Goal: Task Accomplishment & Management: Manage account settings

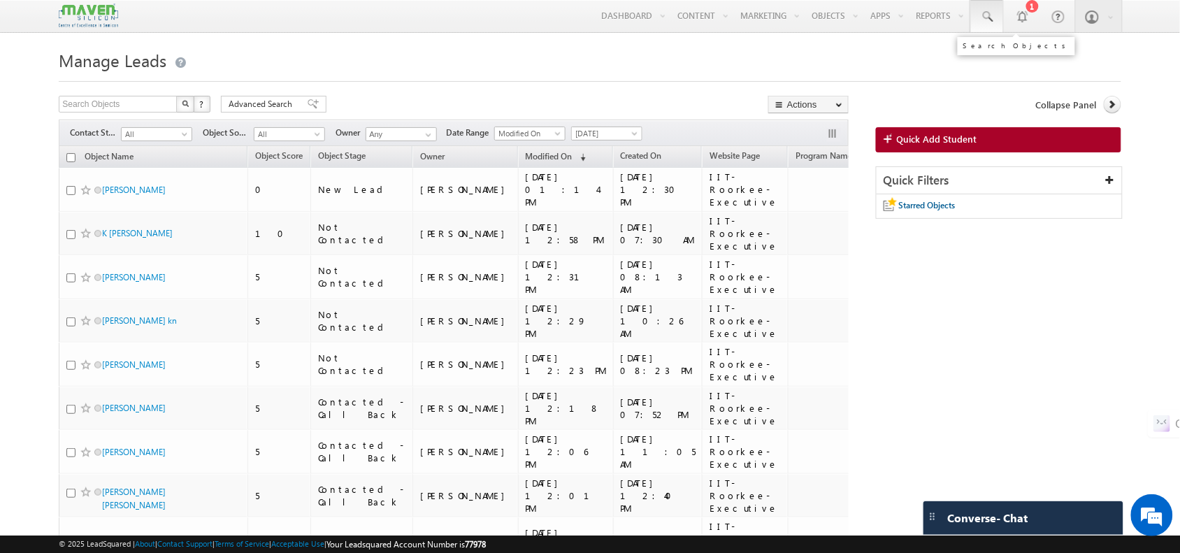
click at [985, 15] on span at bounding box center [987, 17] width 14 height 14
paste input "gallavenu124@gmail.com"
type input "g"
paste input "6355642351"
type input "6"
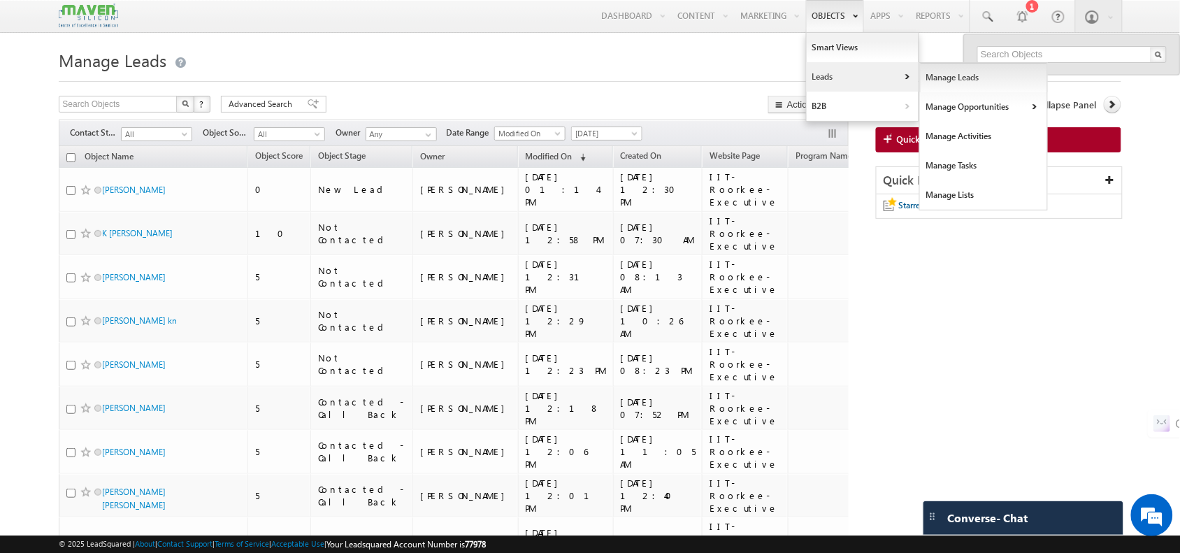
click at [920, 71] on link "Manage Leads" at bounding box center [984, 77] width 128 height 29
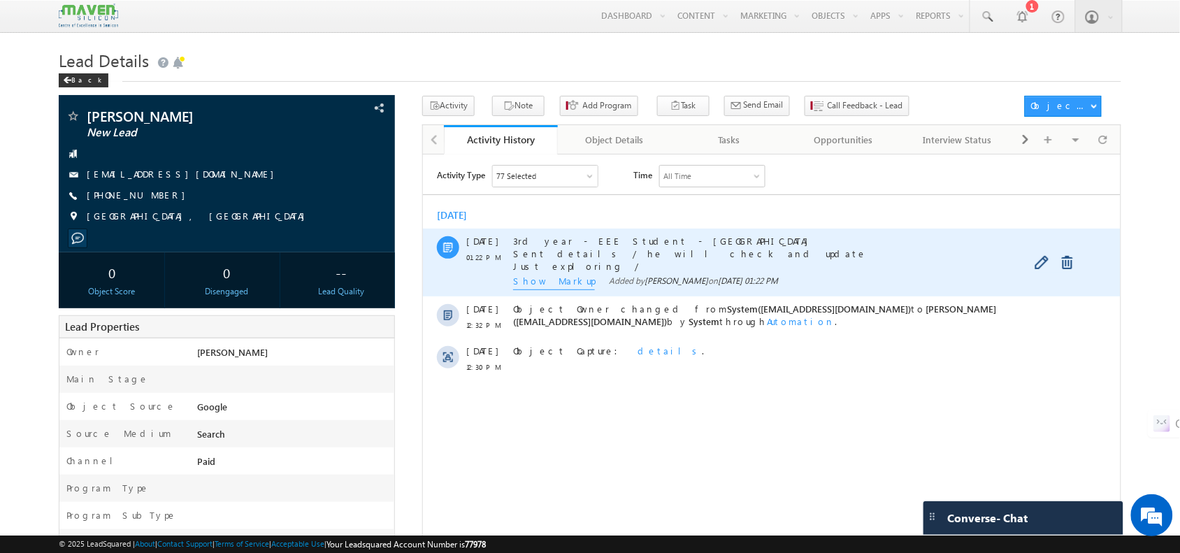
click at [533, 283] on span "Show Markup" at bounding box center [554, 281] width 82 height 15
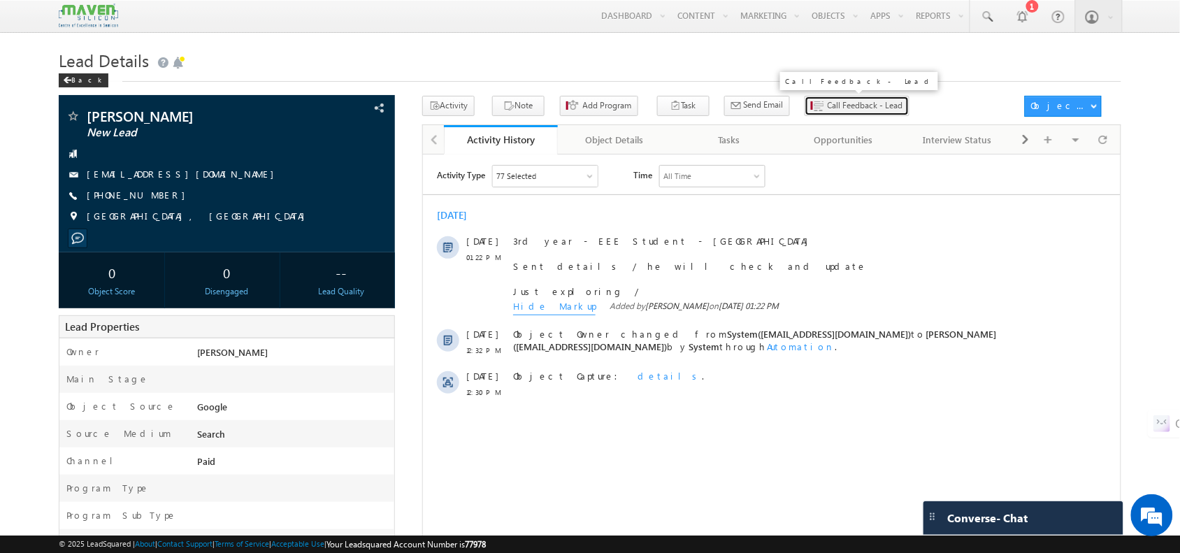
click at [805, 99] on button "Call Feedback - Lead" at bounding box center [857, 106] width 105 height 20
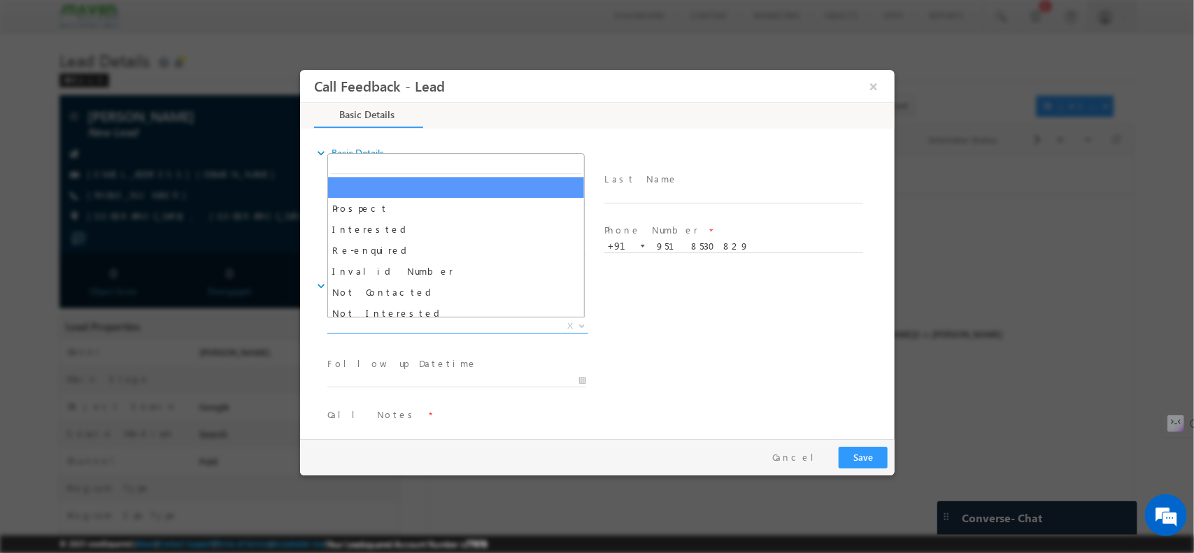
click at [462, 324] on span "X" at bounding box center [457, 326] width 261 height 14
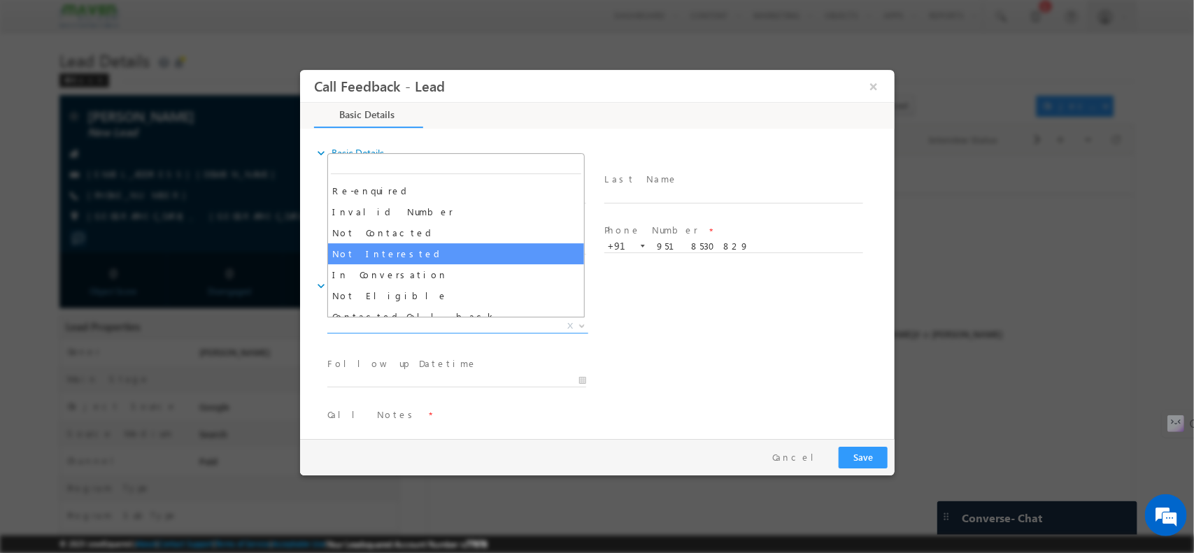
scroll to position [85, 0]
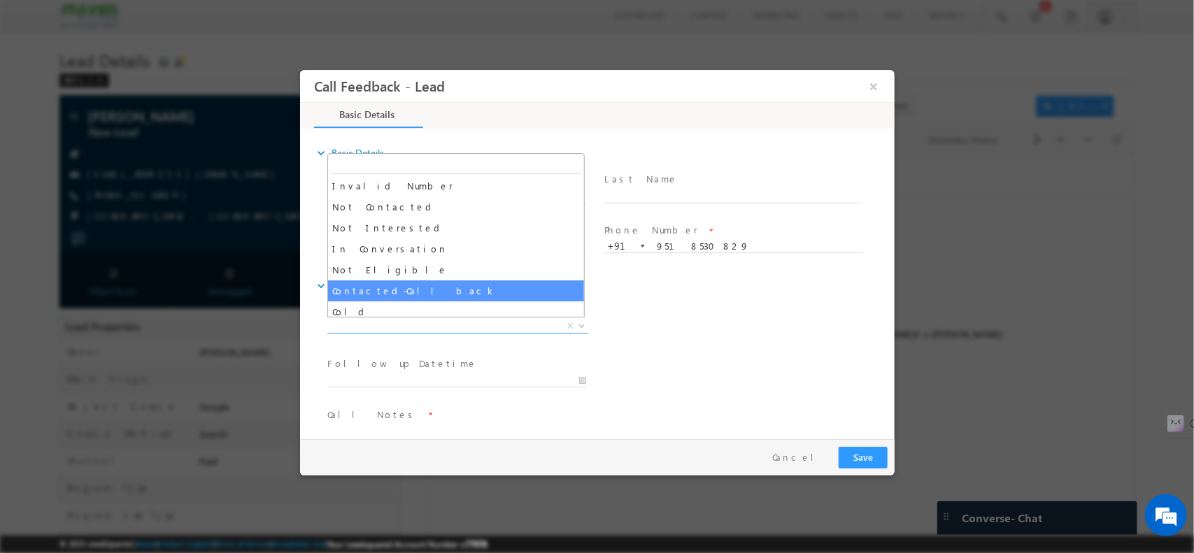
select select "Contacted-Call back"
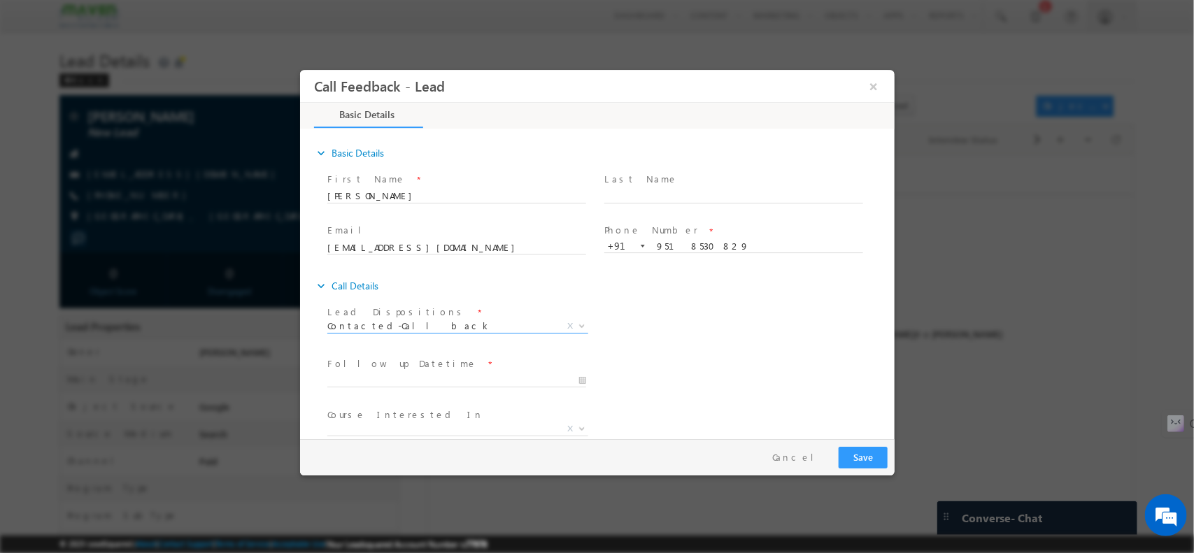
scroll to position [75, 0]
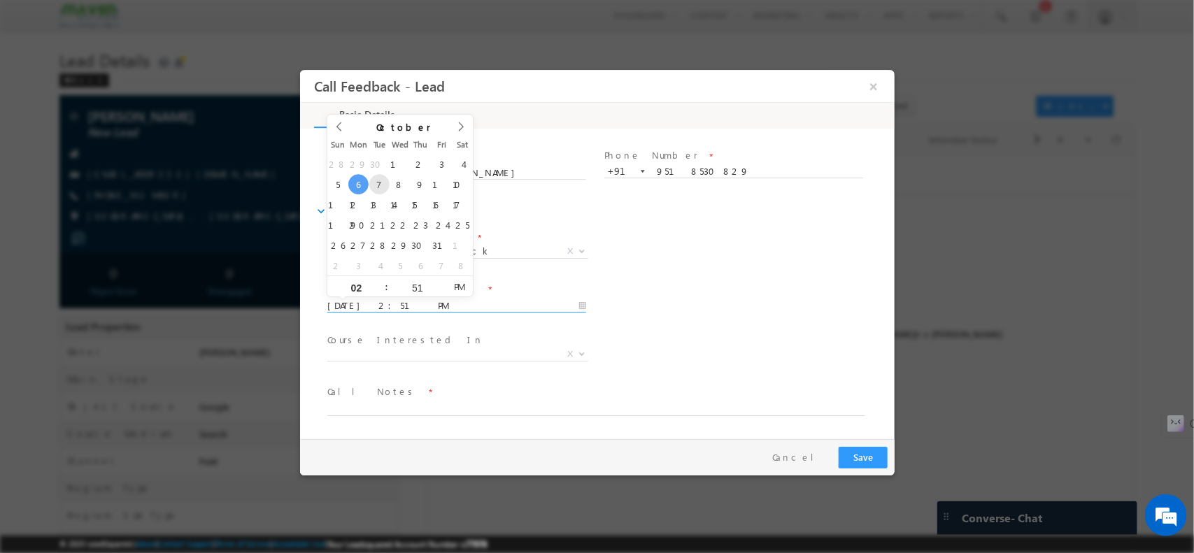
drag, startPoint x: 454, startPoint y: 306, endPoint x: 388, endPoint y: 181, distance: 140.8
click at [388, 181] on body "Call Feedback - Lead × Basic Details" at bounding box center [596, 253] width 594 height 368
type input "07/10/2025 2:51 PM"
click at [870, 450] on button "Save" at bounding box center [862, 457] width 49 height 22
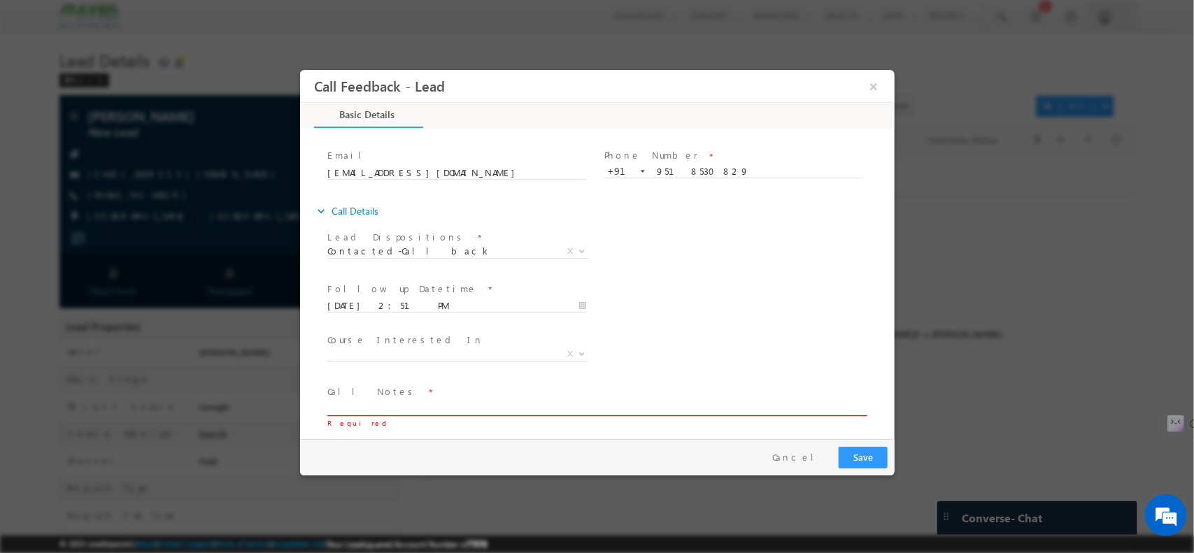
click at [564, 405] on textarea at bounding box center [596, 407] width 538 height 16
type textarea "cbl"
click at [847, 455] on button "Save" at bounding box center [862, 457] width 49 height 22
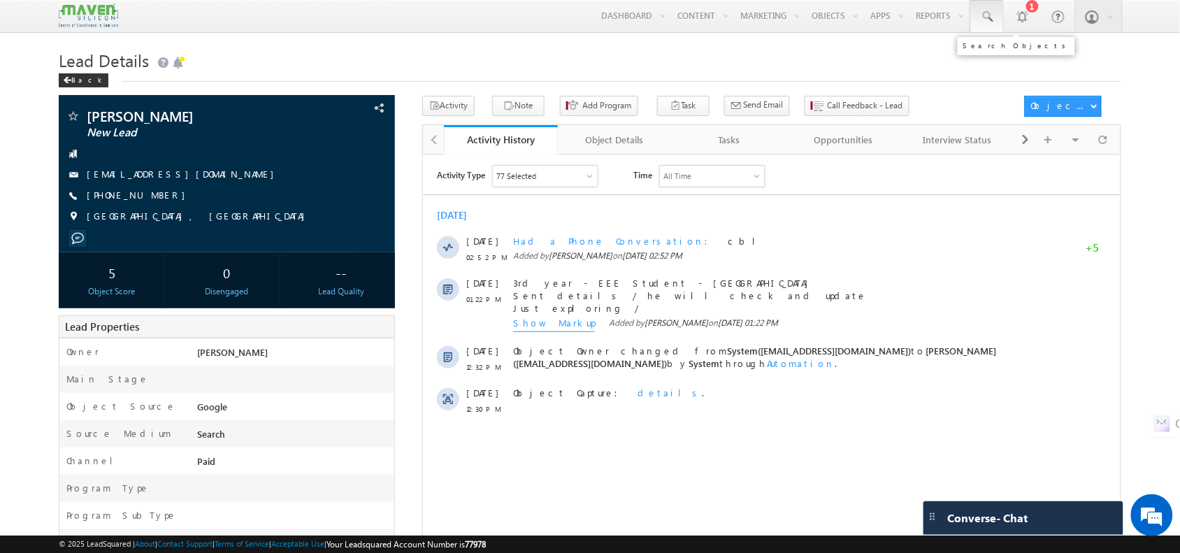
click at [989, 16] on span at bounding box center [987, 17] width 14 height 14
paste input "7610874979"
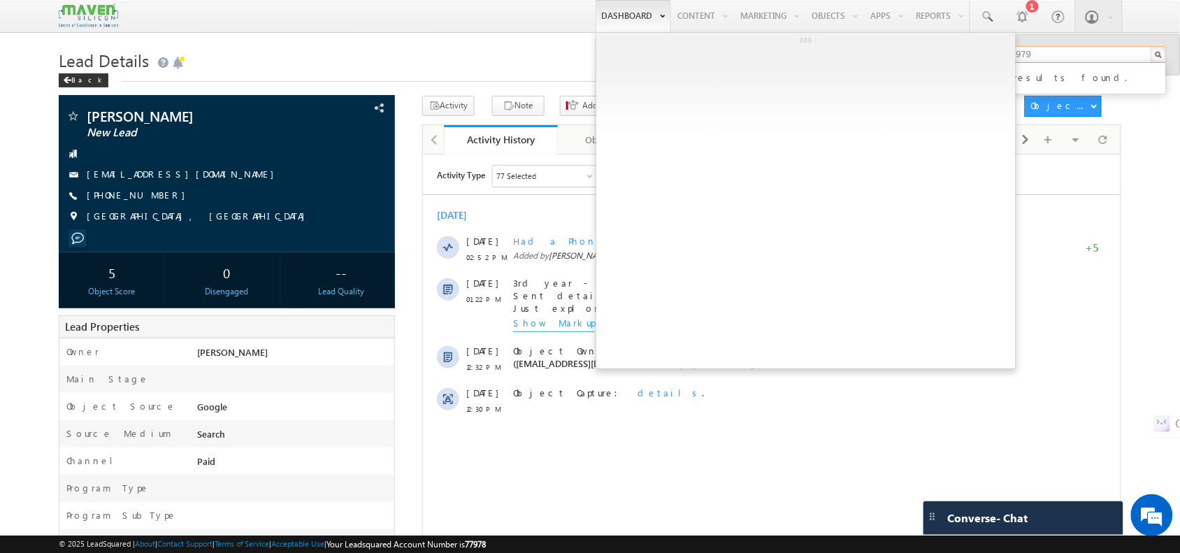
type input "7610874979"
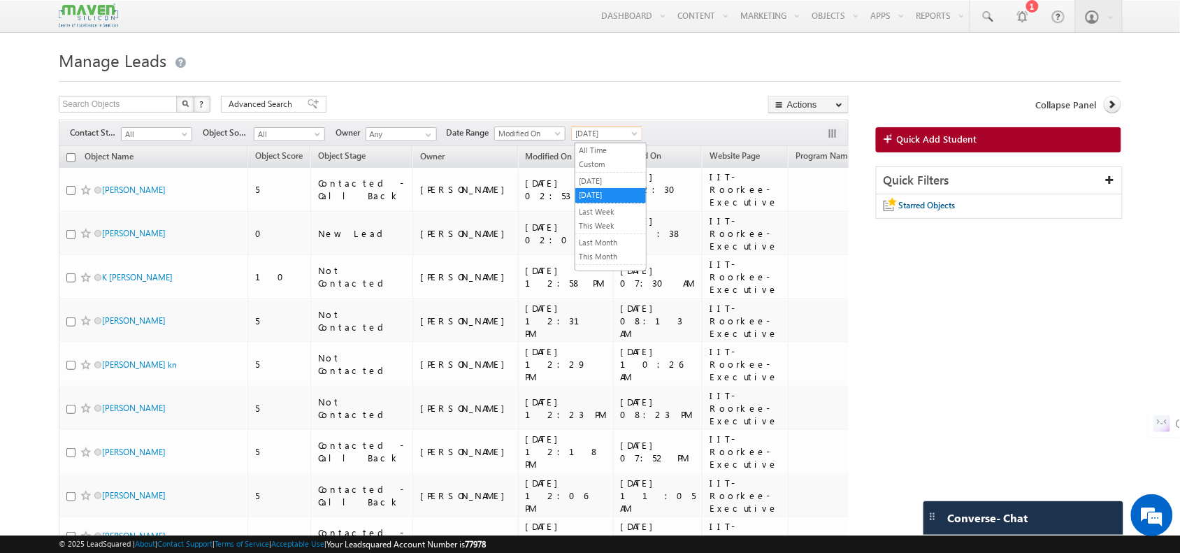
click at [613, 136] on span "[DATE]" at bounding box center [605, 133] width 66 height 13
click at [599, 196] on link "[DATE]" at bounding box center [610, 195] width 71 height 13
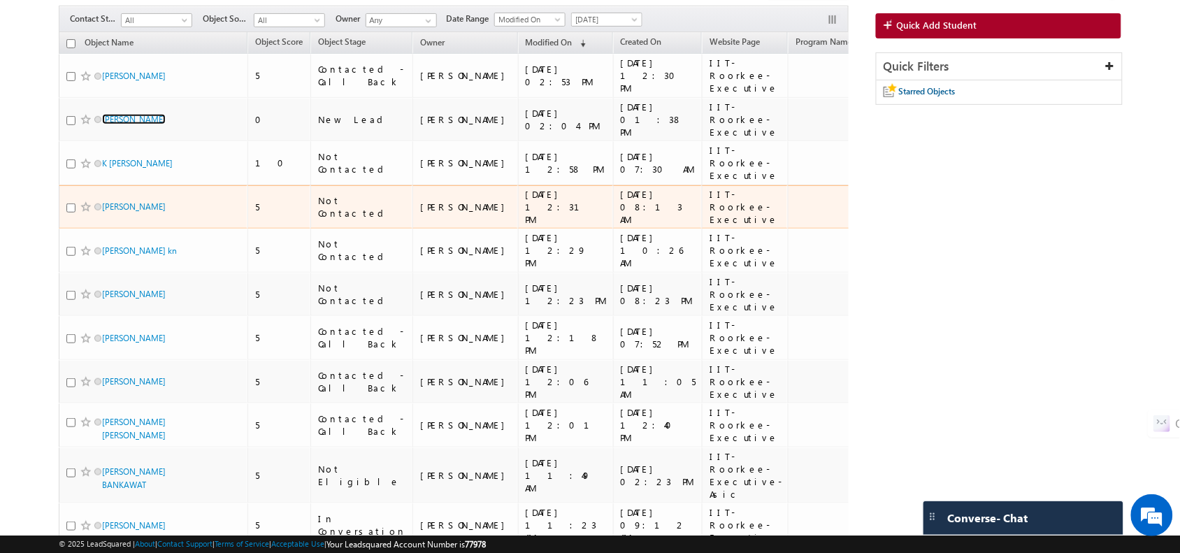
scroll to position [115, 0]
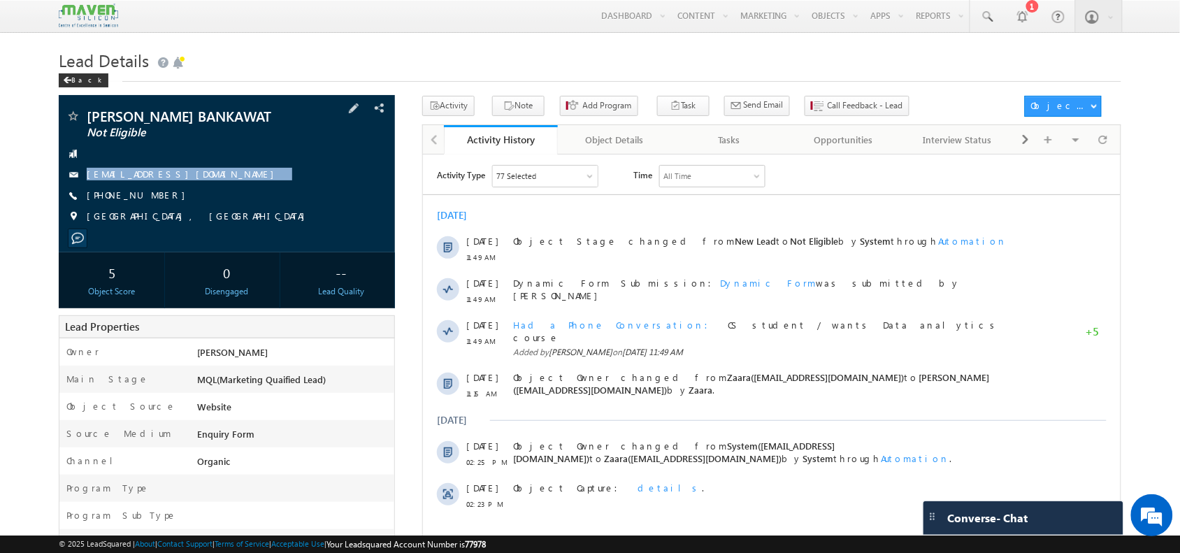
drag, startPoint x: 236, startPoint y: 178, endPoint x: 214, endPoint y: 194, distance: 27.2
click at [214, 194] on div "[PERSON_NAME] BANKAWAT Not Eligible [EMAIL_ADDRESS][DOMAIN_NAME] [PHONE_NUMBER]" at bounding box center [227, 170] width 322 height 122
copy div "[EMAIL_ADDRESS][DOMAIN_NAME]"
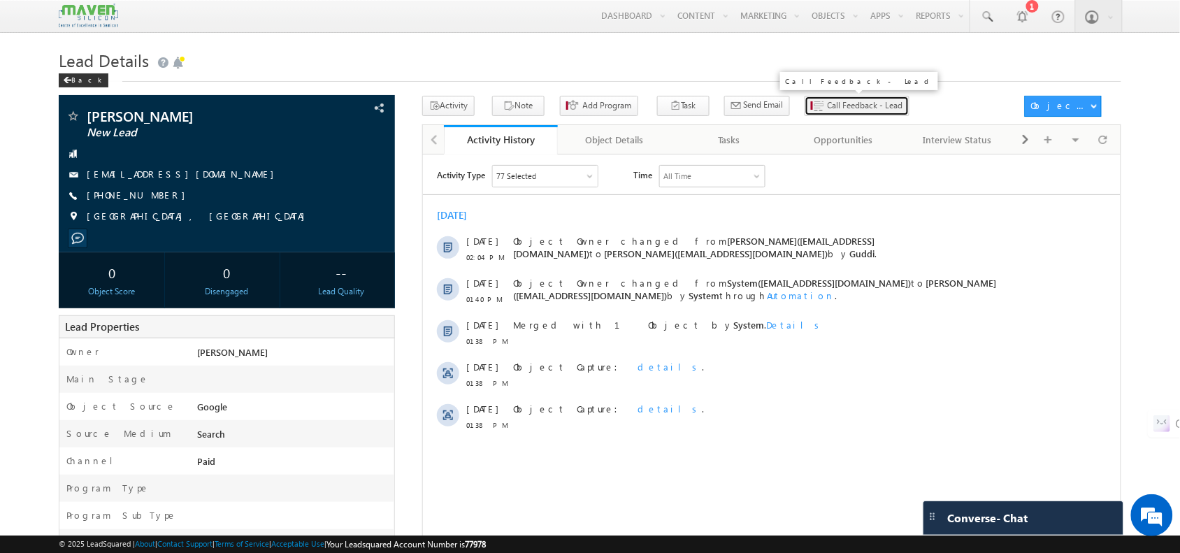
click at [838, 101] on span "Call Feedback - Lead" at bounding box center [866, 105] width 76 height 13
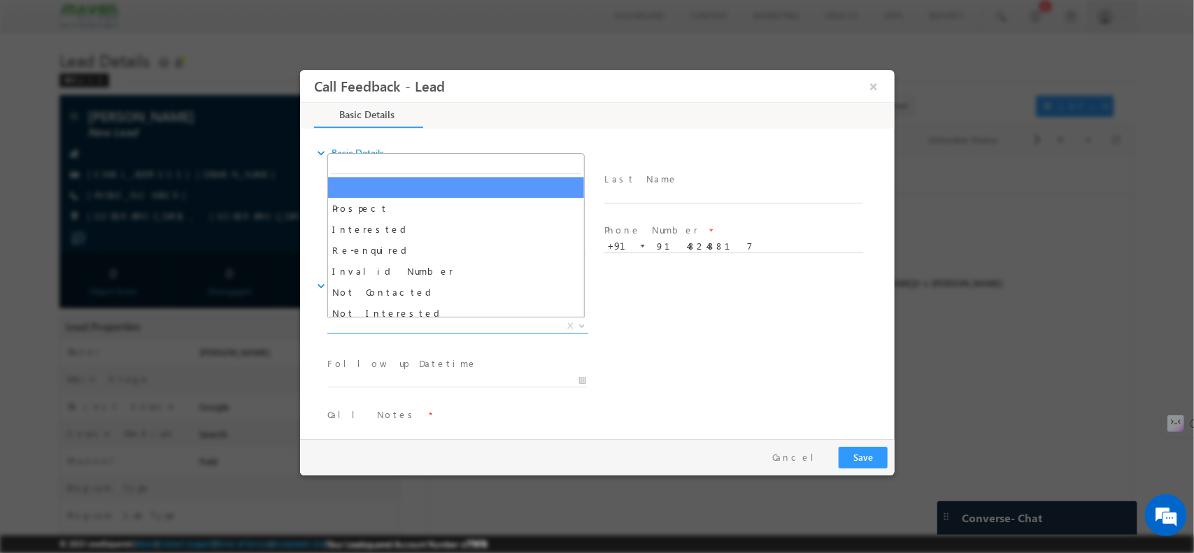
click at [455, 330] on span "X" at bounding box center [457, 326] width 261 height 14
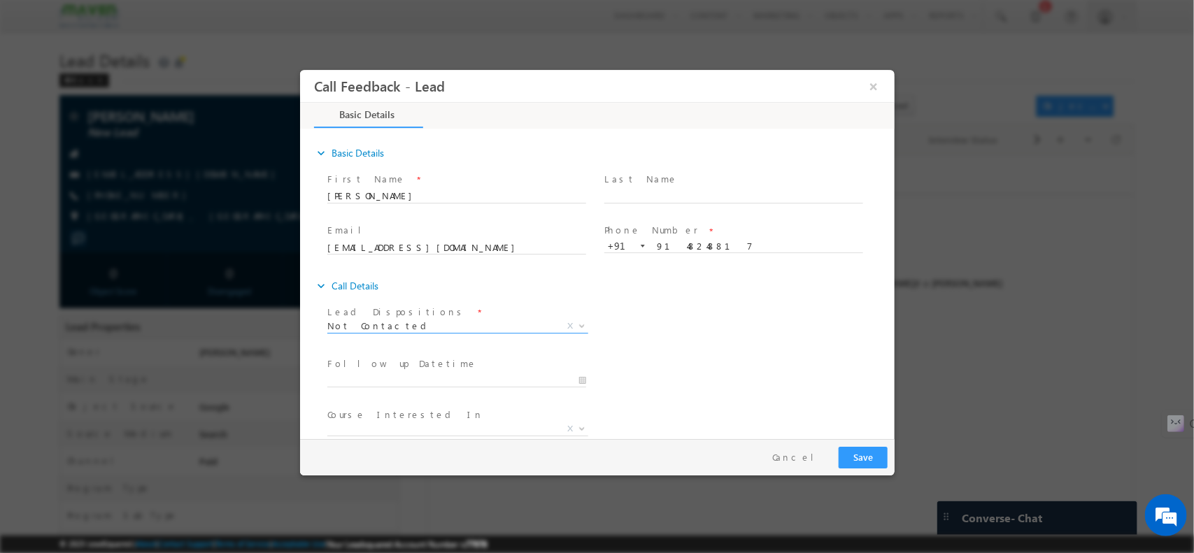
select select "Not Contacted"
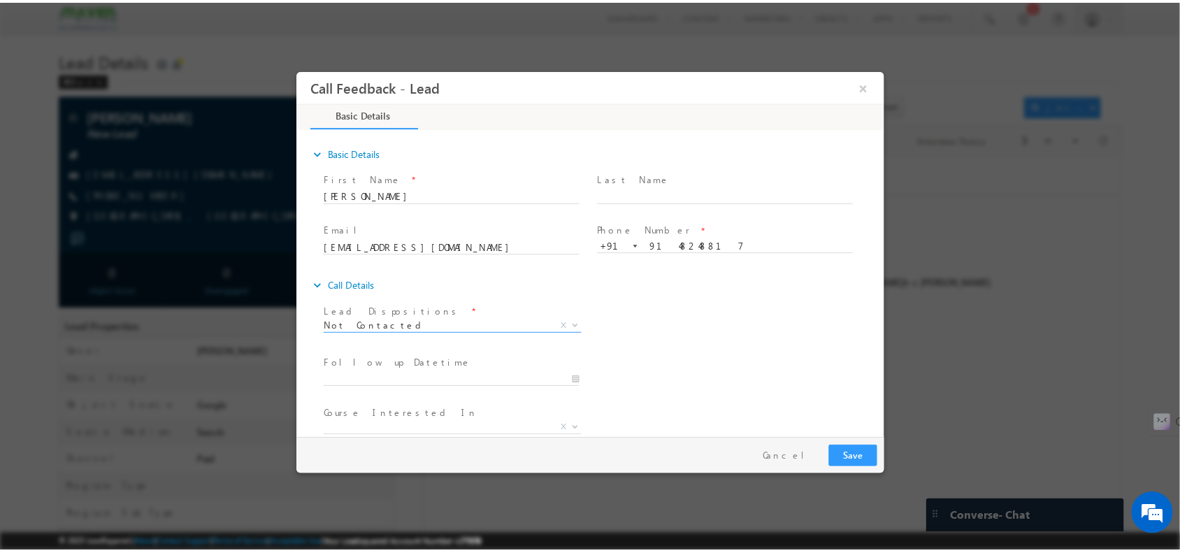
scroll to position [75, 0]
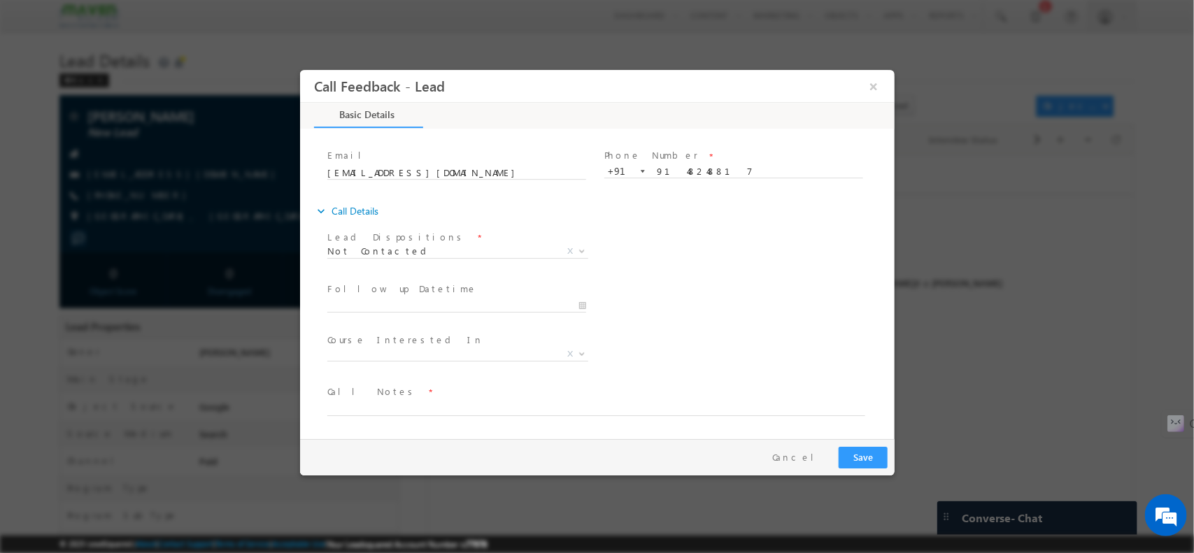
click at [406, 394] on span "Call Notes *" at bounding box center [588, 391] width 522 height 15
click at [384, 401] on textarea at bounding box center [596, 407] width 538 height 16
type textarea "NPU"
click at [866, 462] on button "Save" at bounding box center [862, 457] width 49 height 22
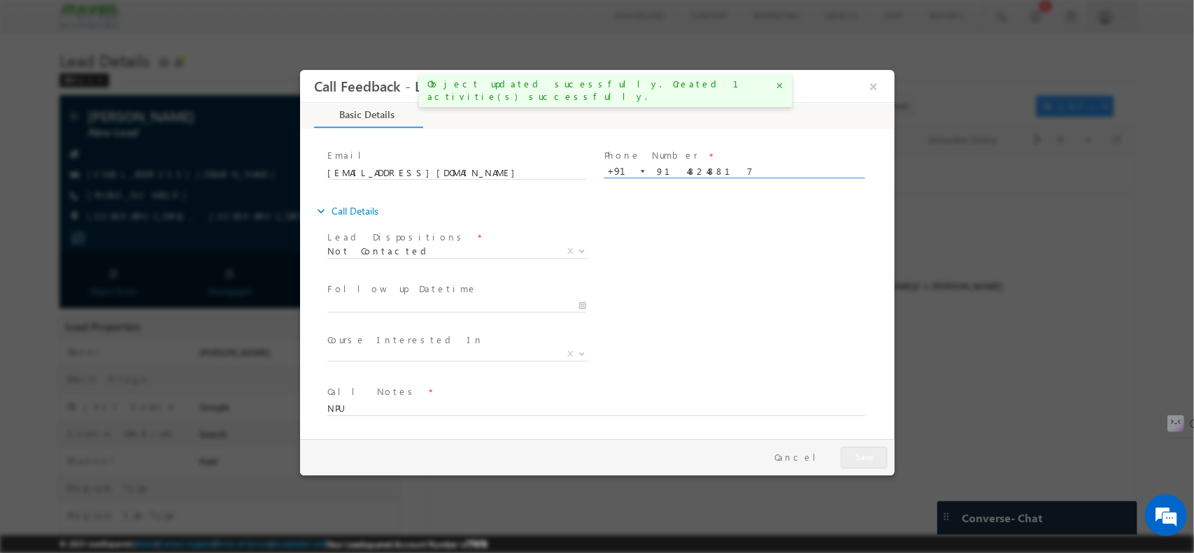
click at [661, 170] on input "9148248817" at bounding box center [732, 171] width 259 height 14
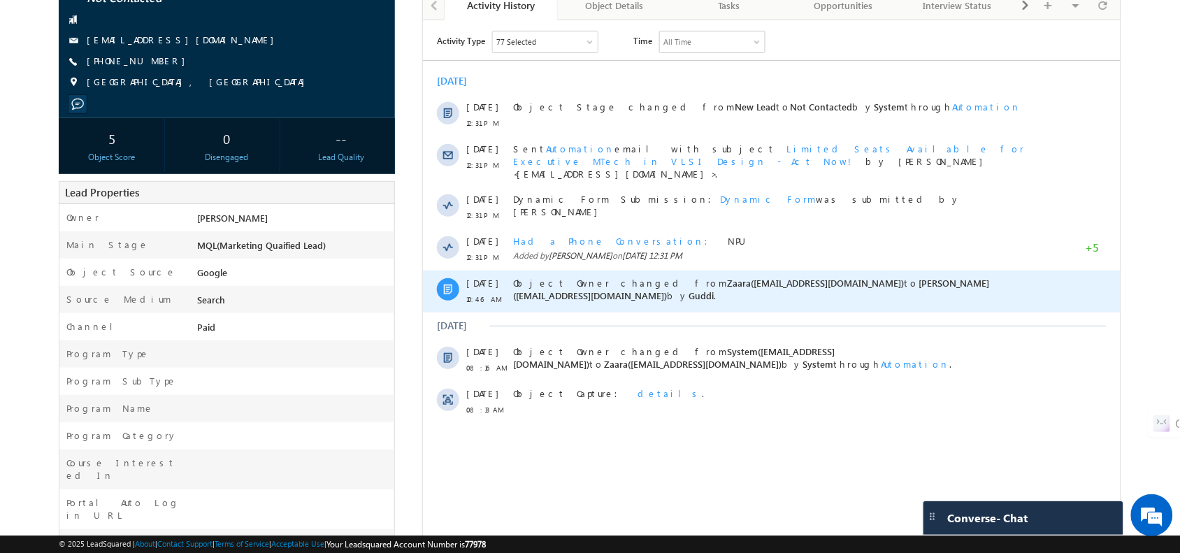
click at [610, 276] on span "Object Owner changed from Zaara(lsq2@maven-silicon.com) to Shubham(lsq6@maven-s…" at bounding box center [751, 288] width 477 height 24
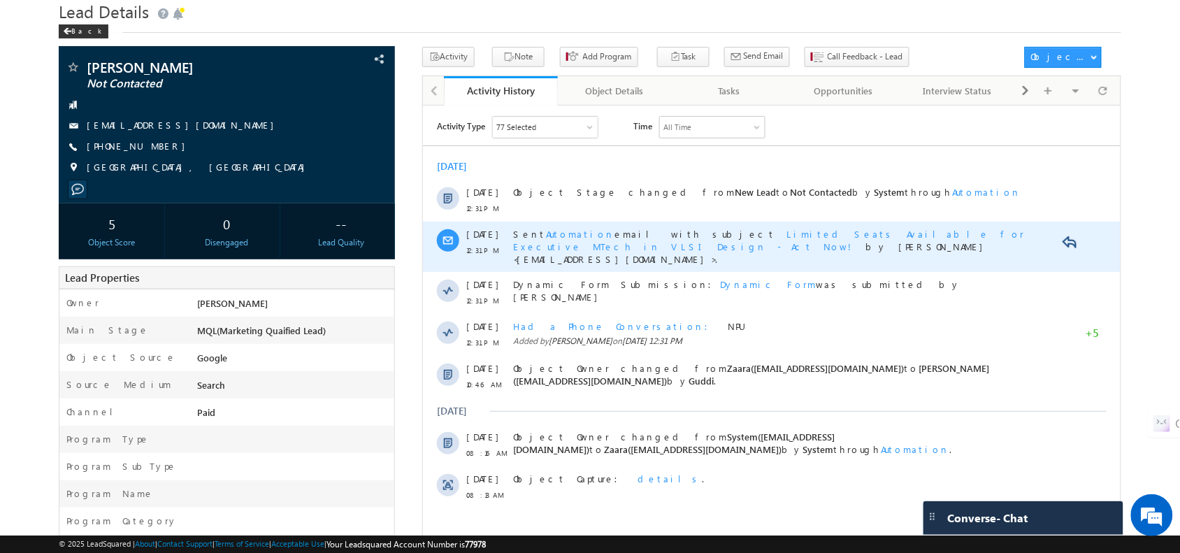
scroll to position [48, 0]
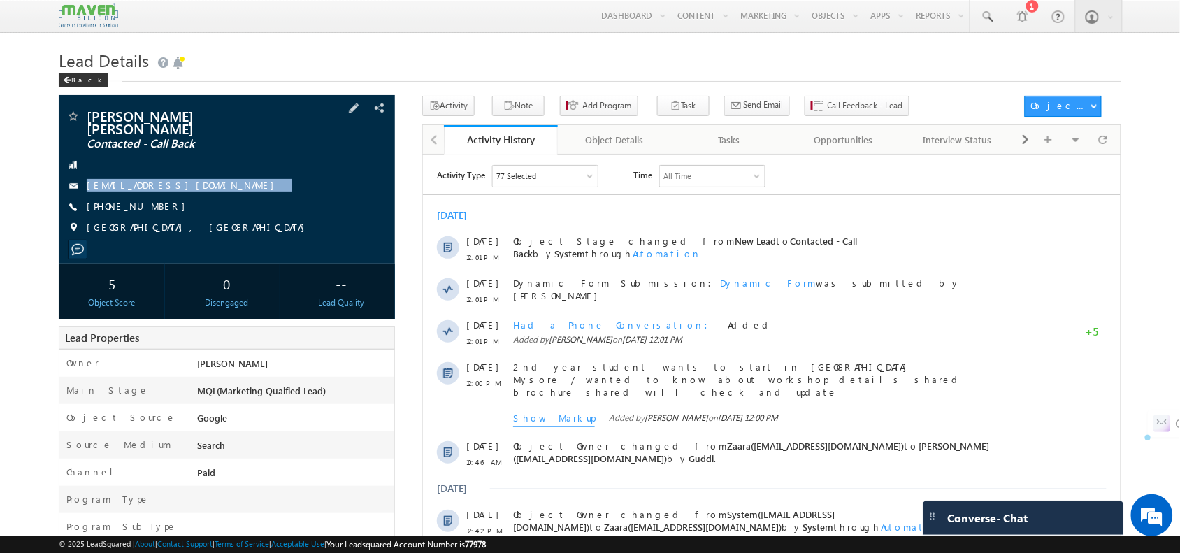
drag, startPoint x: 271, startPoint y: 171, endPoint x: 271, endPoint y: 185, distance: 14.0
click at [271, 185] on div "[PERSON_NAME] [PERSON_NAME] Contacted - Call Back [EMAIL_ADDRESS][DOMAIN_NAME] …" at bounding box center [227, 175] width 322 height 133
copy div "[EMAIL_ADDRESS][DOMAIN_NAME]"
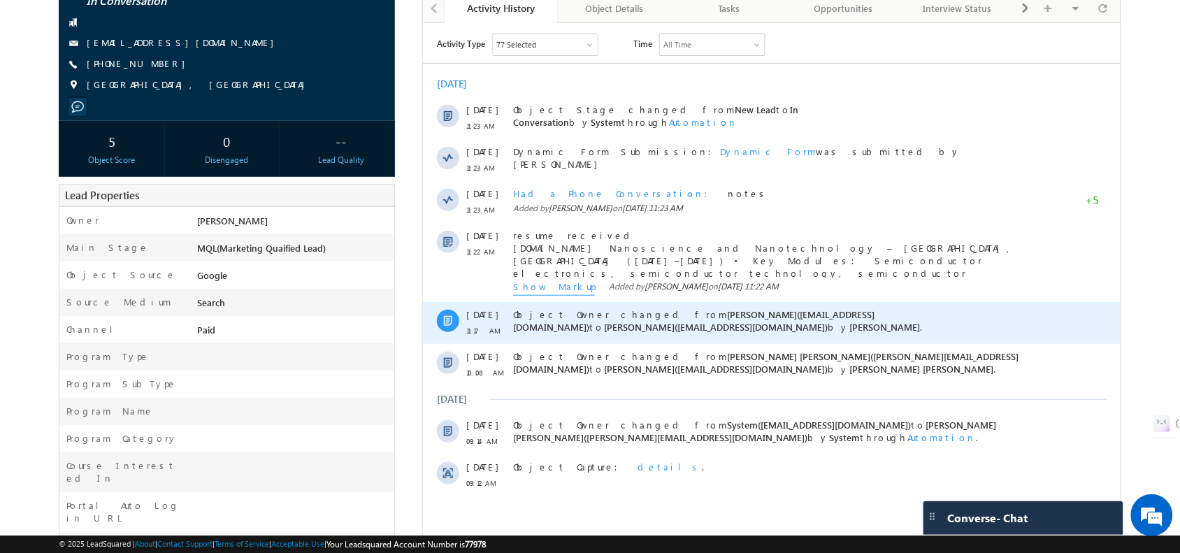
scroll to position [130, 0]
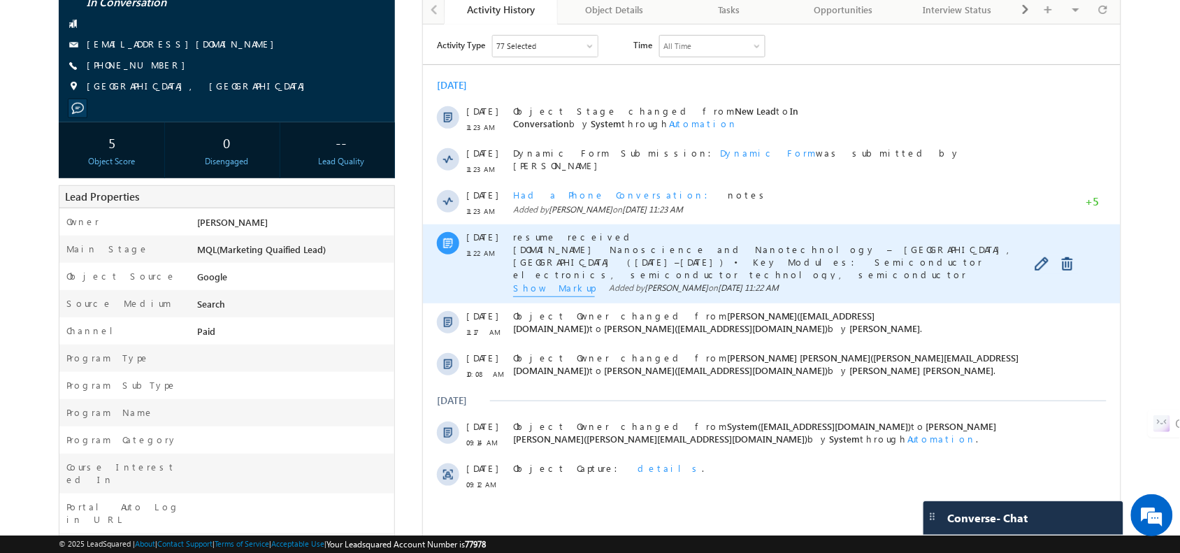
click at [529, 285] on span "Show Markup" at bounding box center [554, 288] width 82 height 15
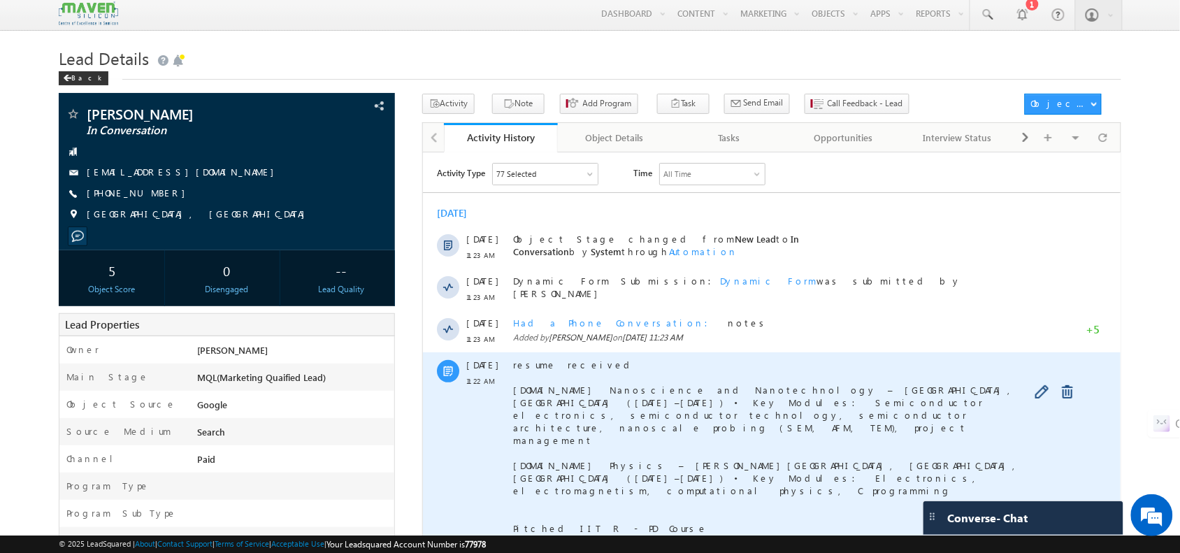
scroll to position [0, 0]
